Goal: Check status: Check status

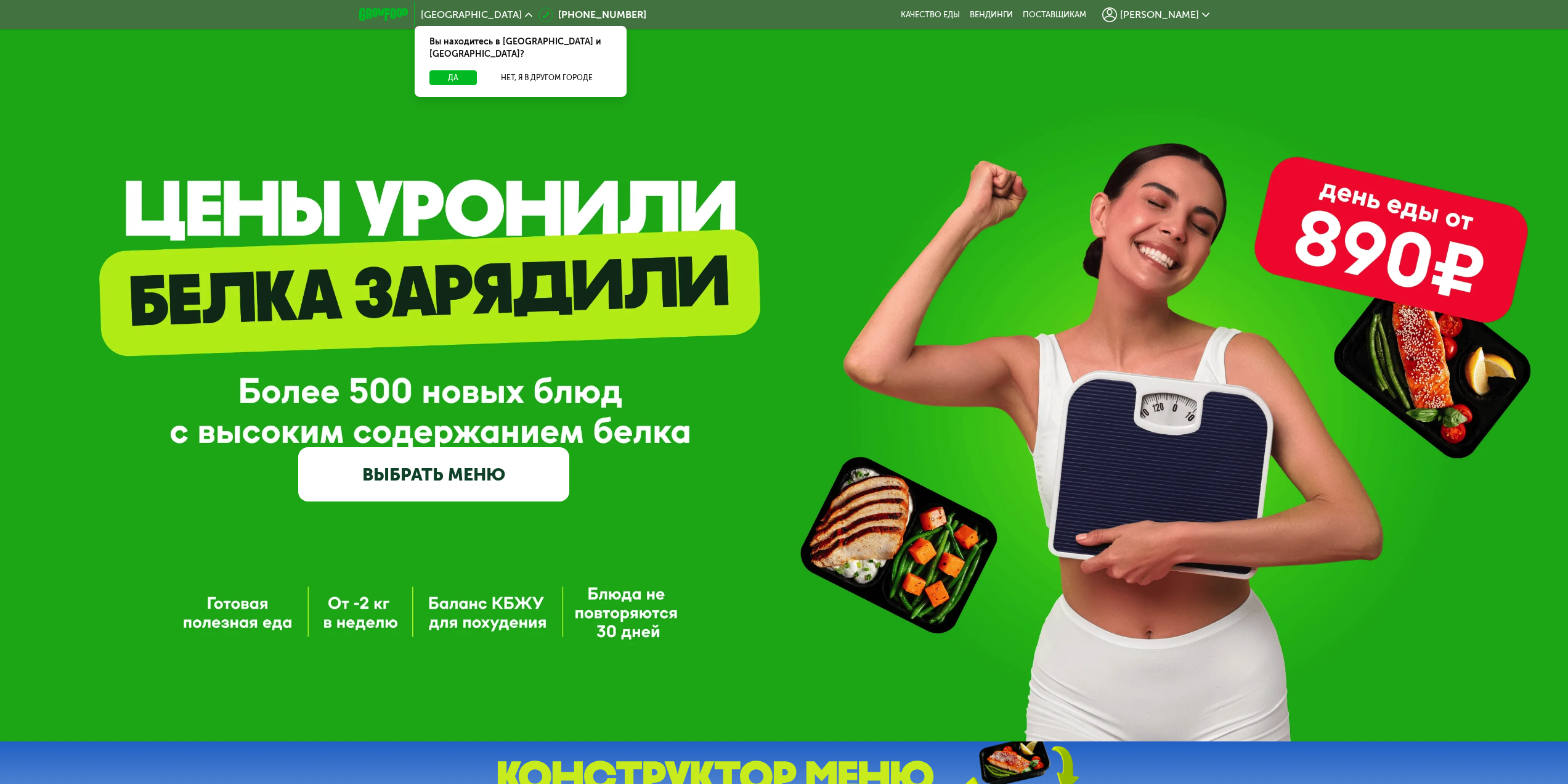
click at [1172, 15] on span "[PERSON_NAME]" at bounding box center [1159, 14] width 78 height 9
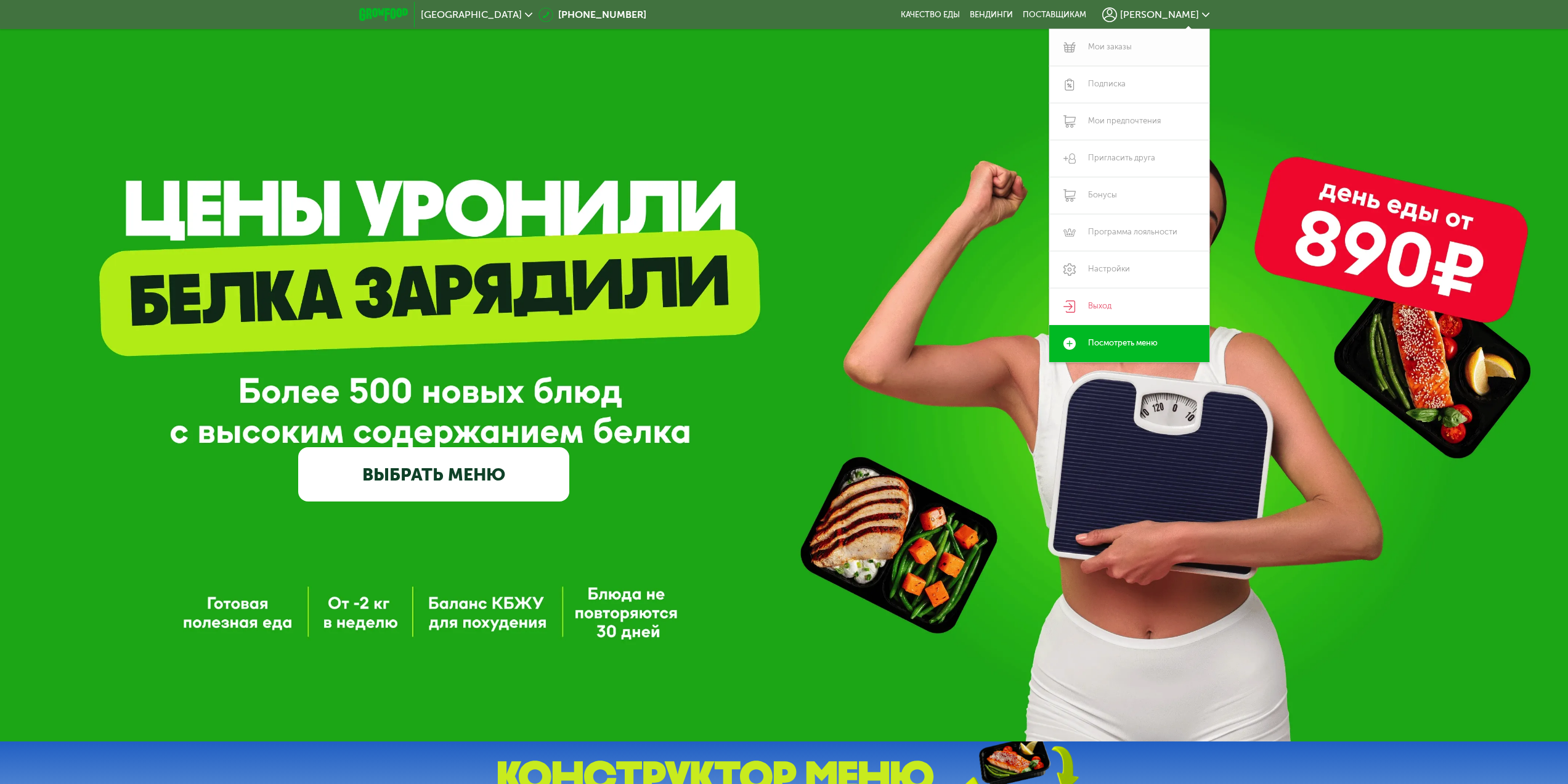
click at [1136, 45] on link "Мои заказы" at bounding box center [1129, 47] width 161 height 37
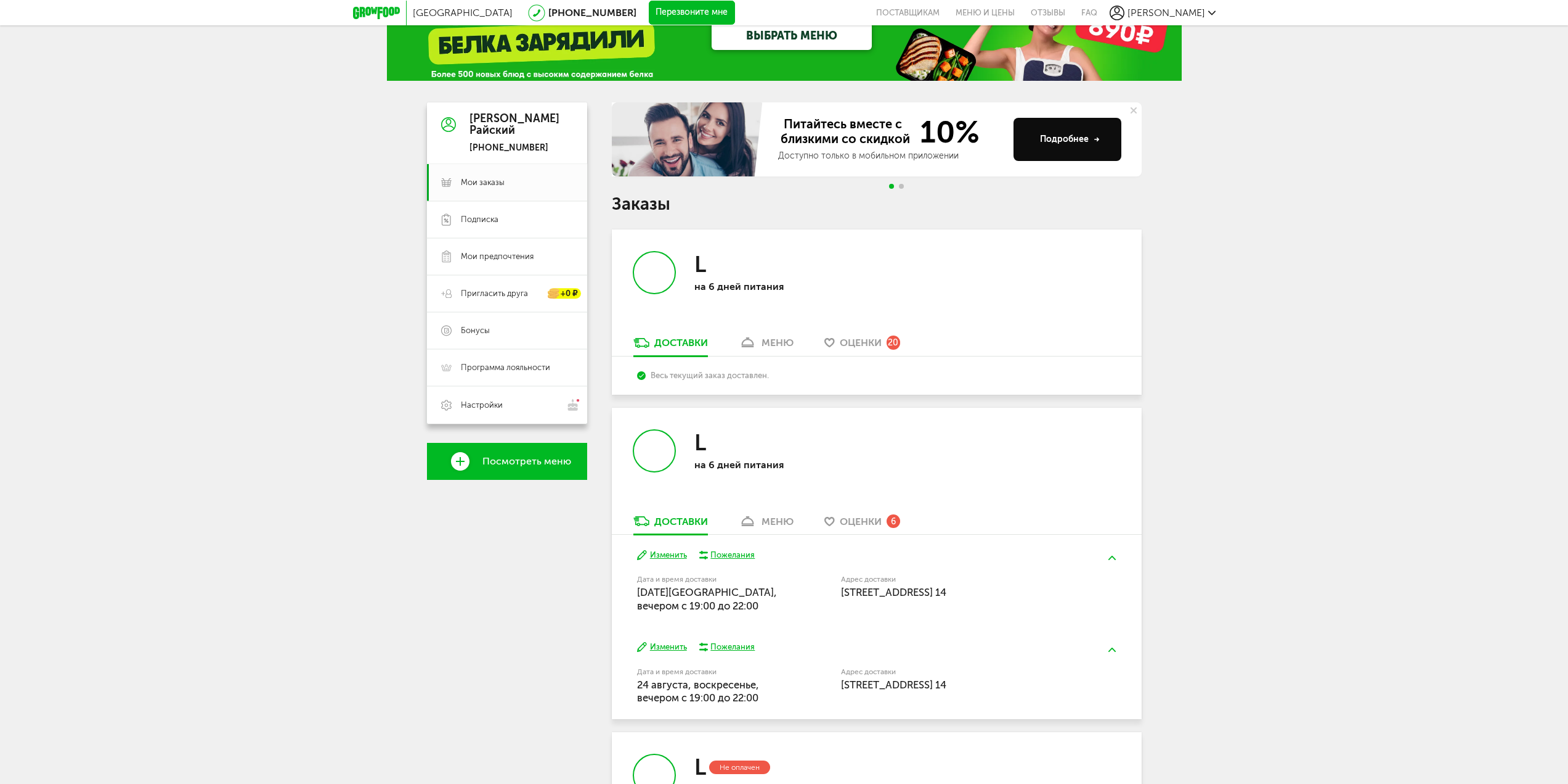
scroll to position [123, 0]
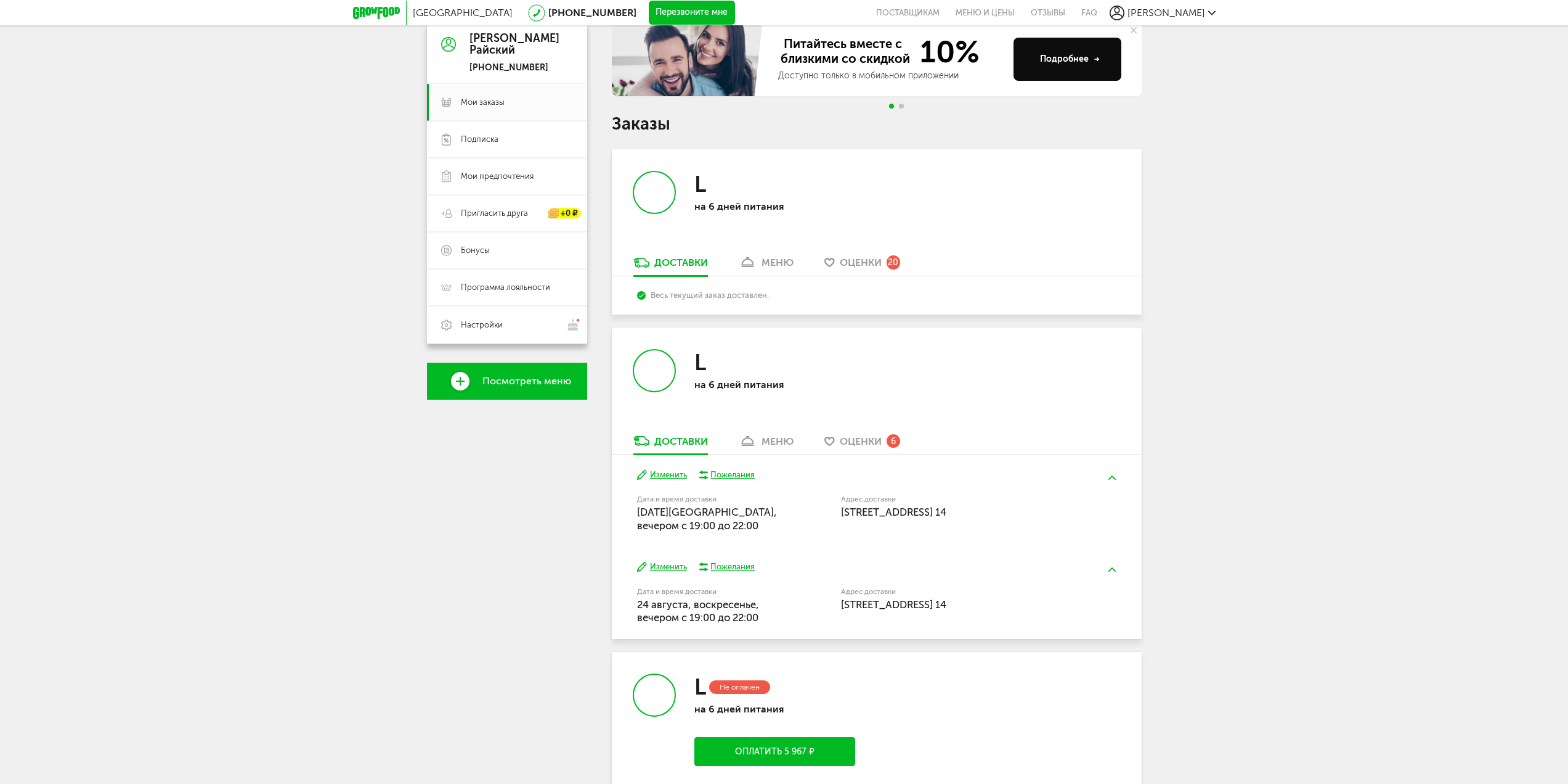
click at [666, 476] on button "Изменить" at bounding box center [662, 475] width 50 height 11
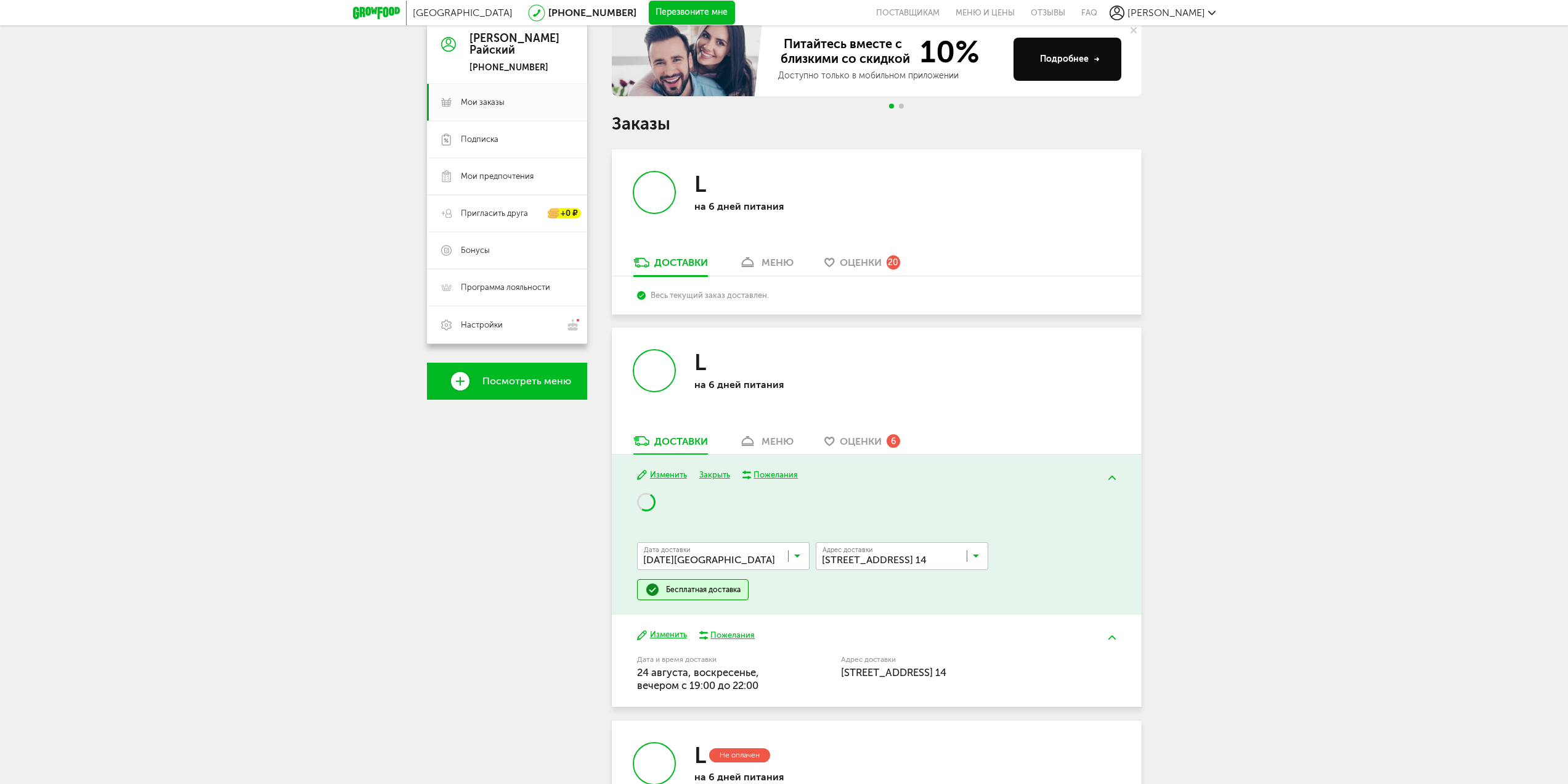
click at [750, 566] on input "Search for option" at bounding box center [726, 559] width 173 height 21
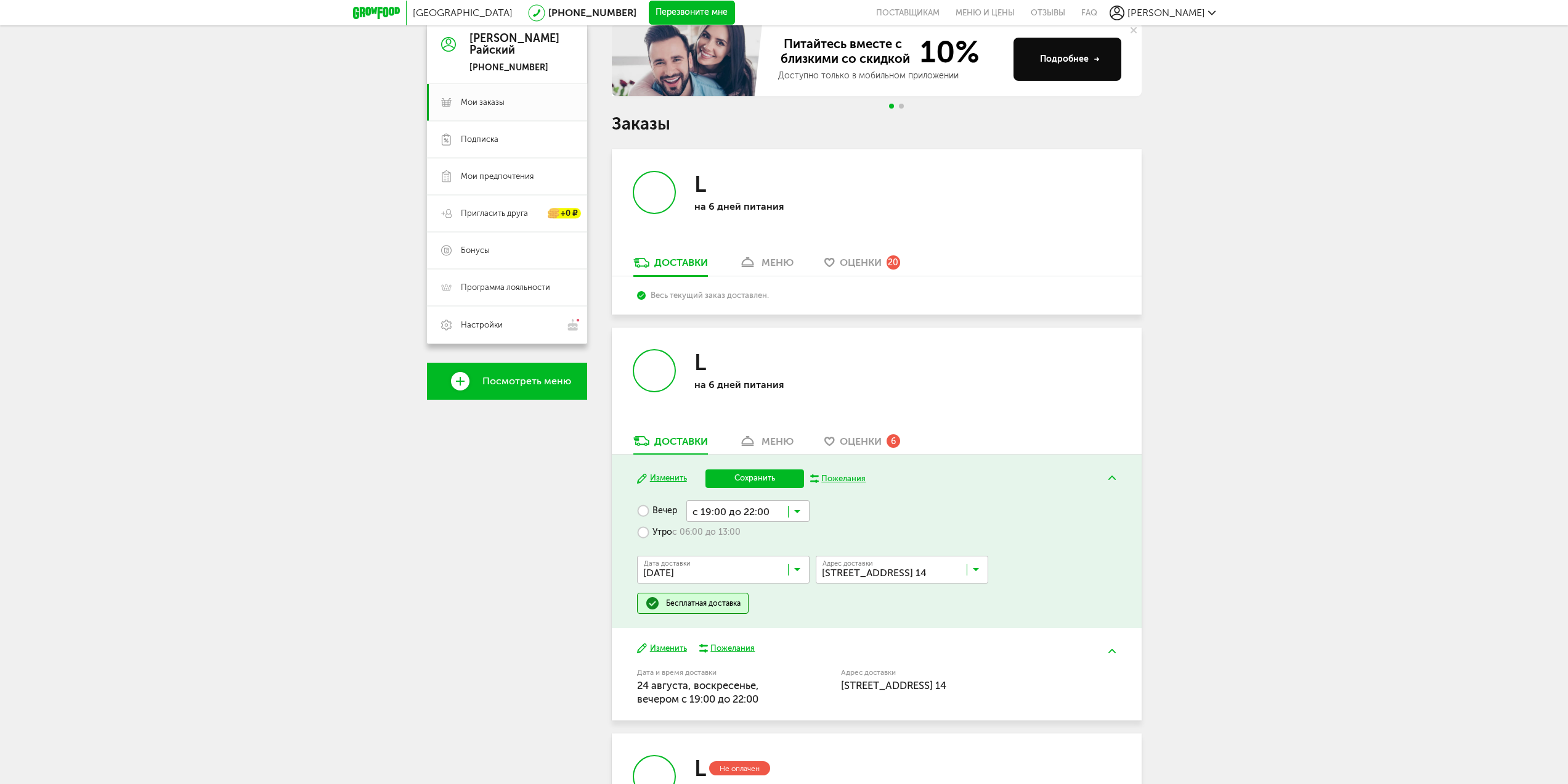
click at [722, 642] on span "25 августа, понедельник" at bounding box center [723, 650] width 171 height 26
click at [755, 481] on button "Сохранить" at bounding box center [755, 479] width 98 height 19
